Goal: Navigation & Orientation: Find specific page/section

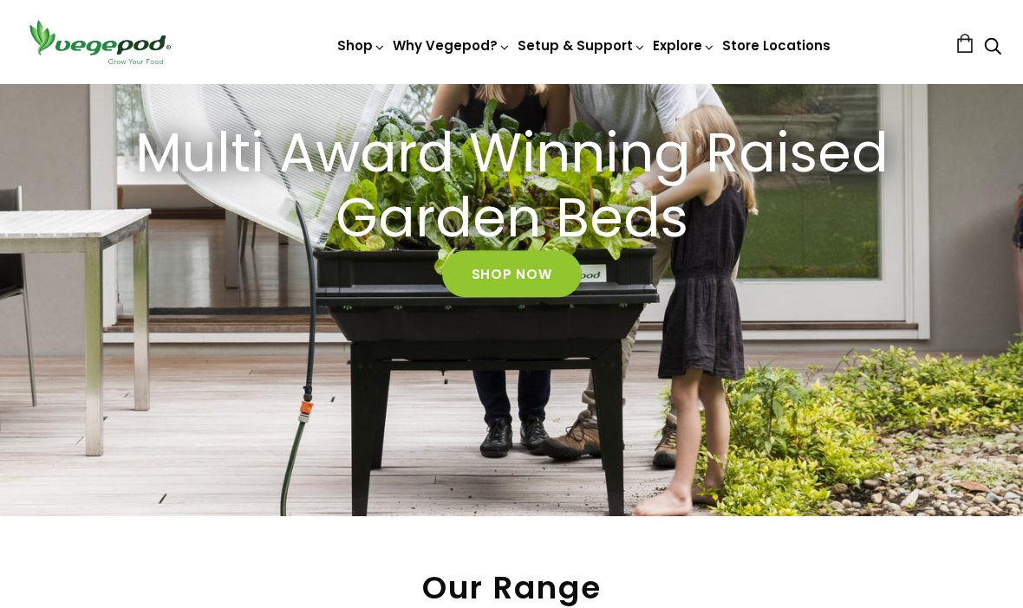
scroll to position [221, 0]
click at [536, 268] on link "Shop Now" at bounding box center [512, 274] width 140 height 47
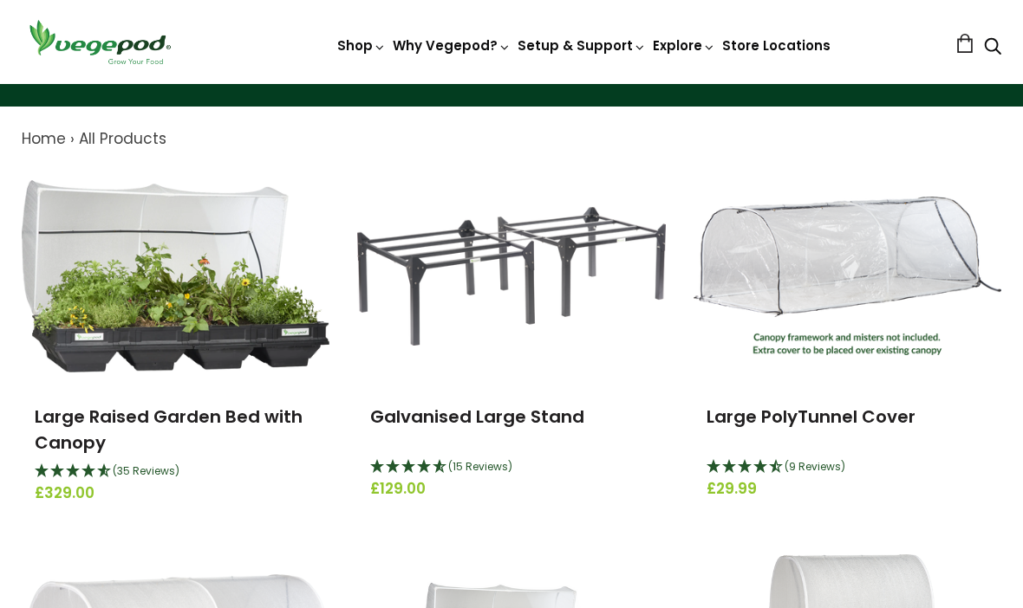
scroll to position [174, 0]
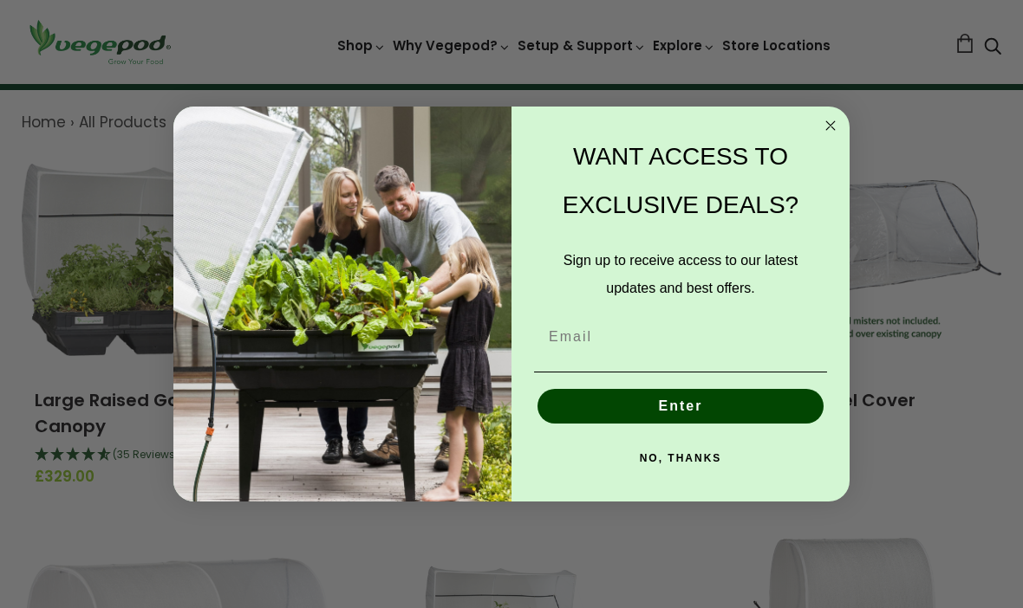
click at [832, 135] on circle "Close dialog" at bounding box center [831, 125] width 20 height 20
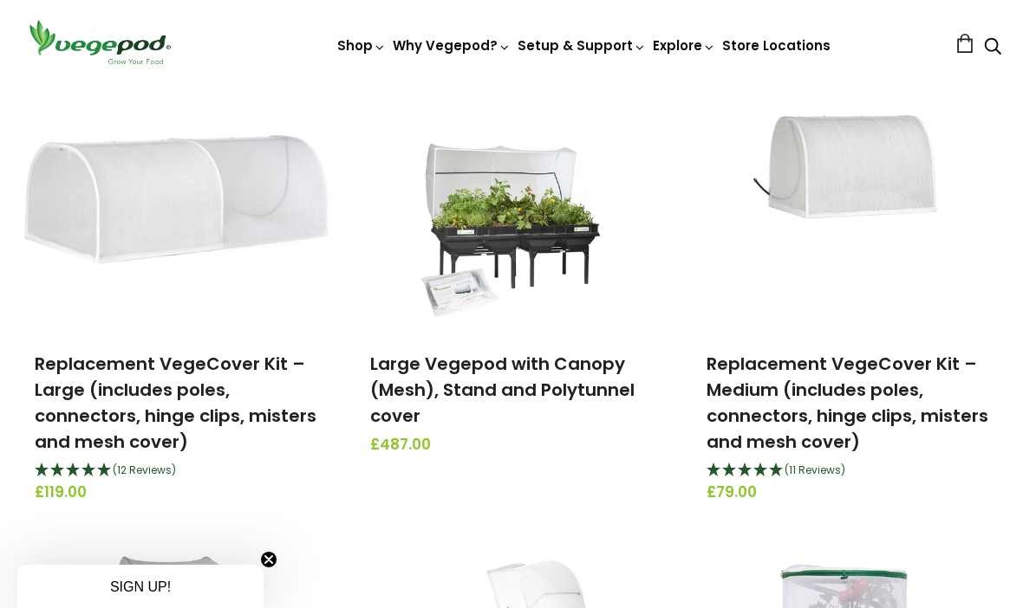
scroll to position [0, 0]
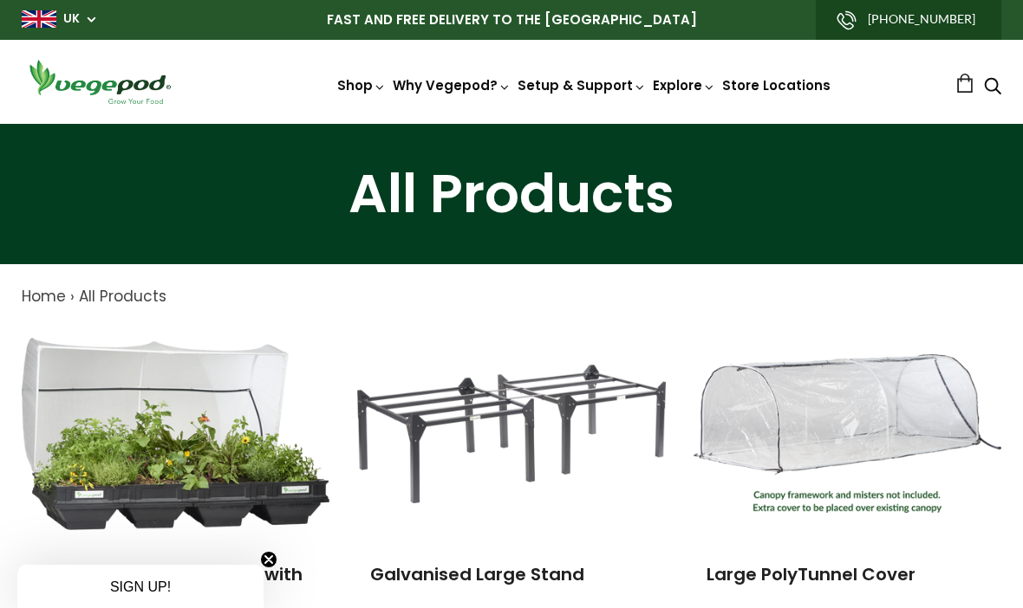
click at [480, 88] on link "Why Vegepod?" at bounding box center [452, 85] width 118 height 18
click at [530, 162] on link "Vegepod Features" at bounding box center [591, 161] width 408 height 44
click at [790, 81] on link "Store Locations" at bounding box center [776, 85] width 108 height 18
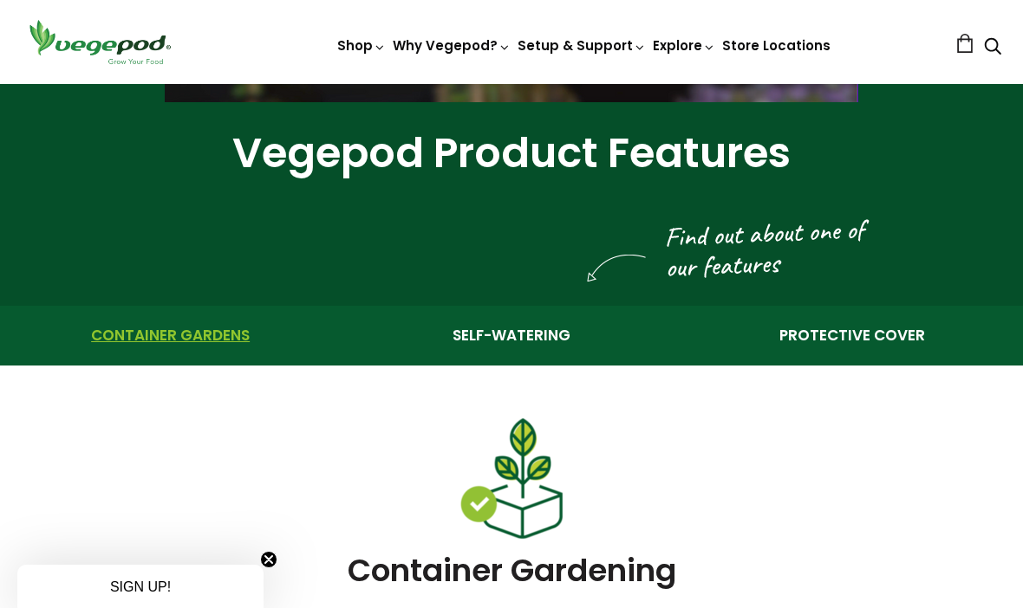
scroll to position [418, 0]
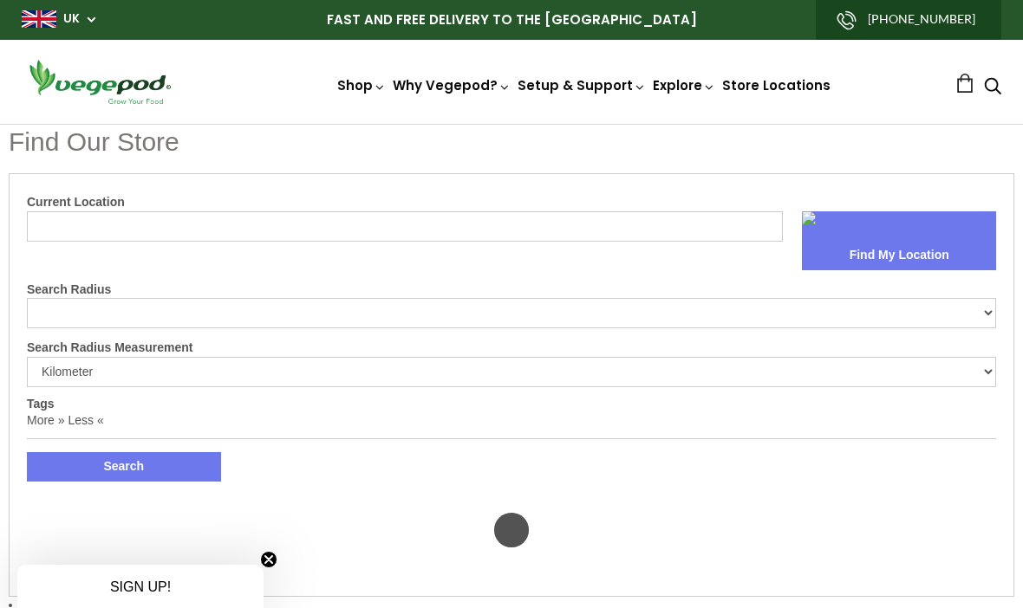
select select "m"
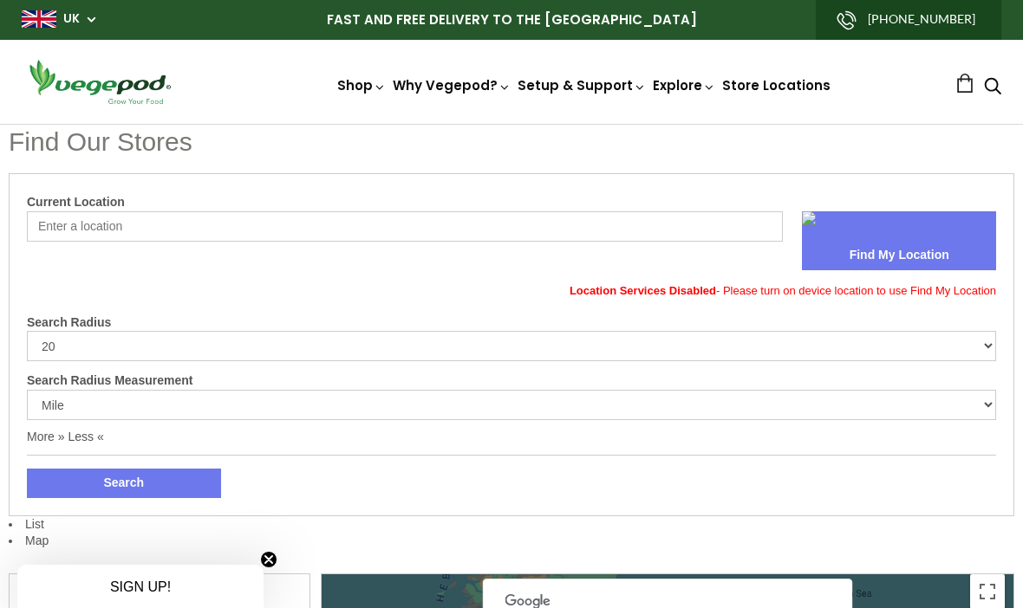
click at [201, 222] on input "Current Location" at bounding box center [405, 226] width 756 height 30
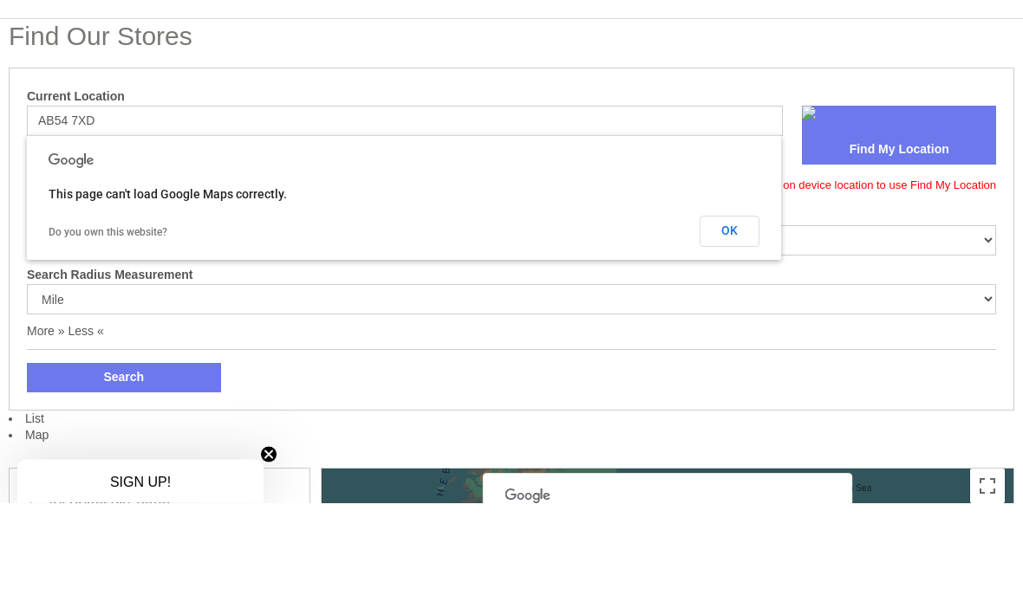
scroll to position [106, 0]
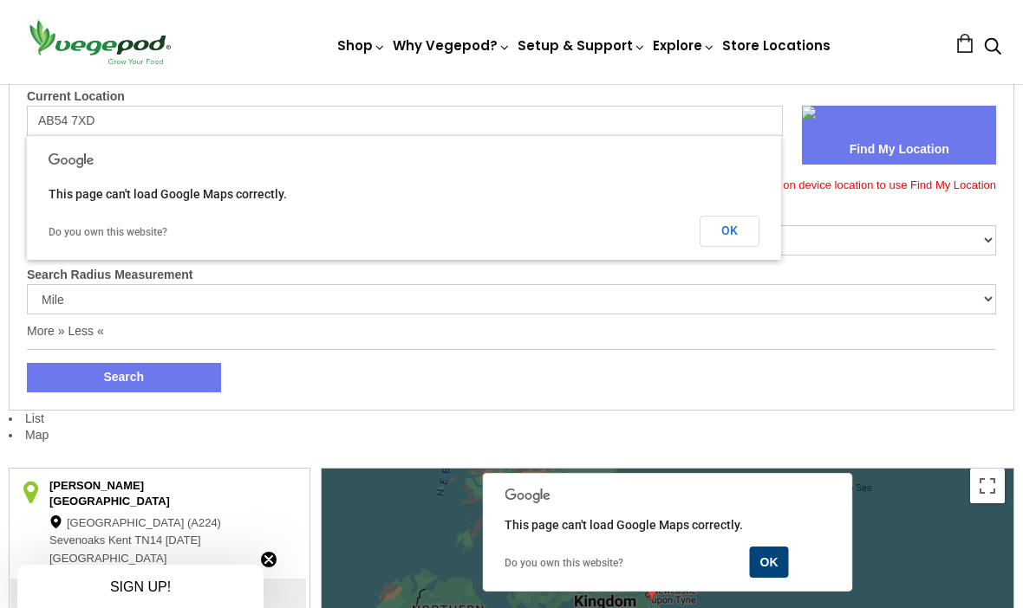
type input "AB54 7XD"
click at [757, 229] on button "OK" at bounding box center [729, 231] width 60 height 31
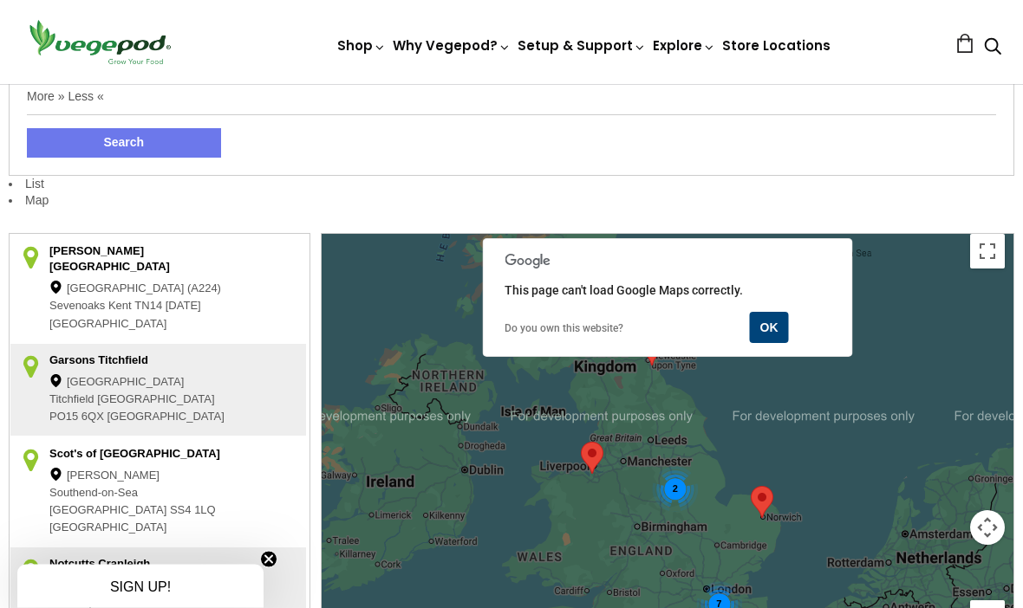
scroll to position [341, 0]
click at [776, 319] on button "OK" at bounding box center [769, 327] width 39 height 31
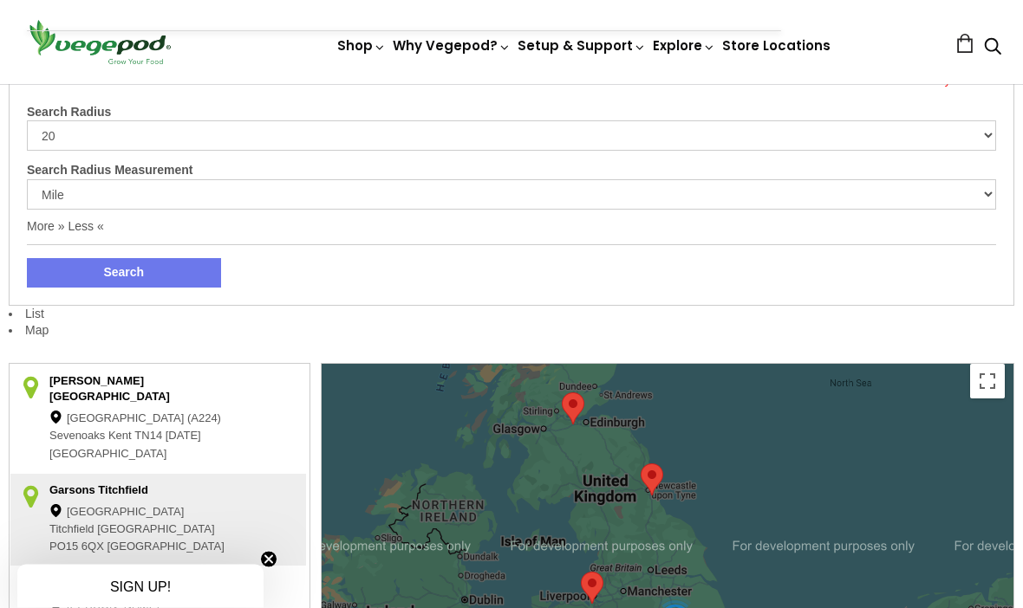
scroll to position [211, 0]
click at [590, 396] on img at bounding box center [573, 409] width 36 height 46
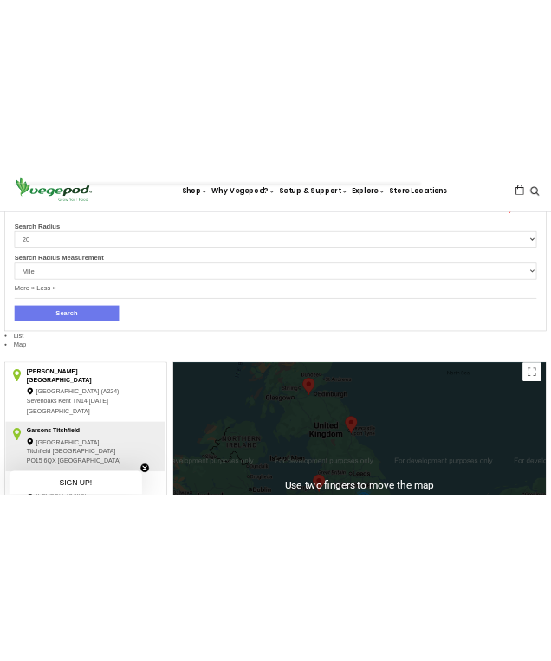
scroll to position [0, 0]
